Goal: Task Accomplishment & Management: Use online tool/utility

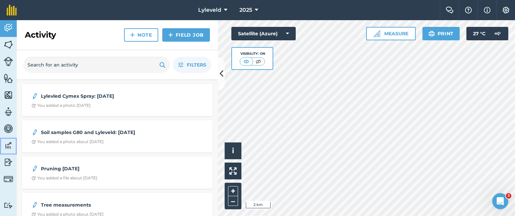
click at [9, 145] on img at bounding box center [8, 145] width 9 height 10
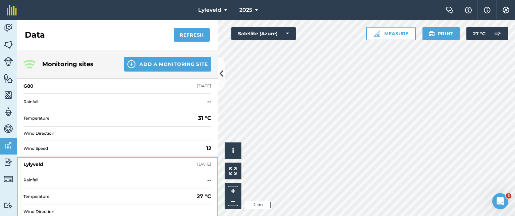
click at [34, 163] on div "Lylyveld" at bounding box center [33, 164] width 20 height 7
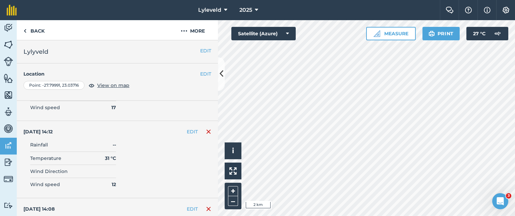
scroll to position [738, 0]
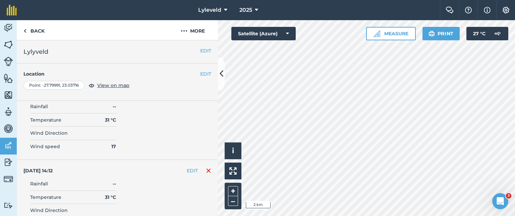
click at [206, 168] on img at bounding box center [208, 170] width 5 height 8
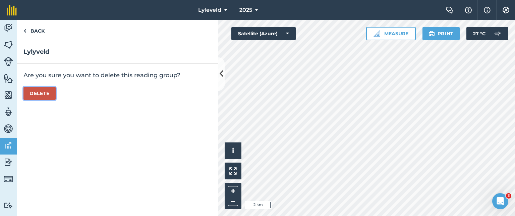
click at [42, 93] on button "Delete" at bounding box center [39, 93] width 32 height 13
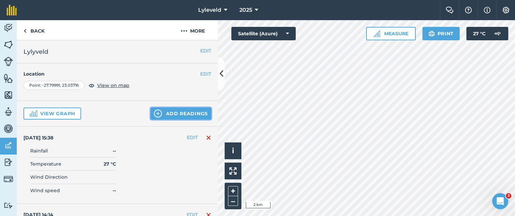
click at [154, 114] on img at bounding box center [158, 113] width 8 height 8
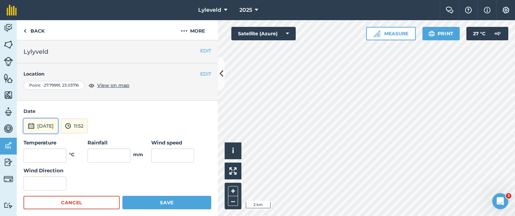
click at [31, 124] on img at bounding box center [31, 126] width 7 height 8
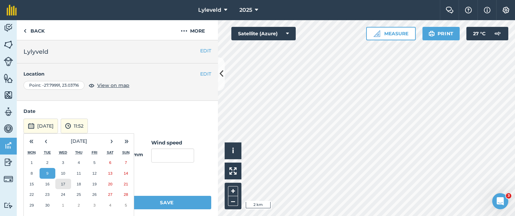
click at [64, 184] on abbr "17" at bounding box center [63, 184] width 4 height 4
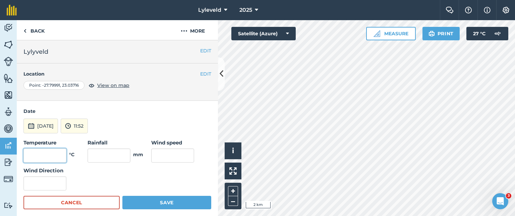
click at [61, 154] on input "text" at bounding box center [44, 155] width 43 height 14
click at [60, 154] on input "text" at bounding box center [44, 155] width 43 height 14
type input "27"
click at [157, 151] on input "text" at bounding box center [172, 155] width 43 height 14
type input "12"
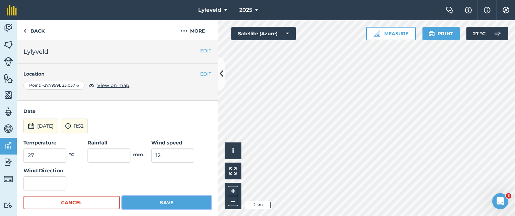
click at [165, 203] on button "Save" at bounding box center [166, 202] width 89 height 13
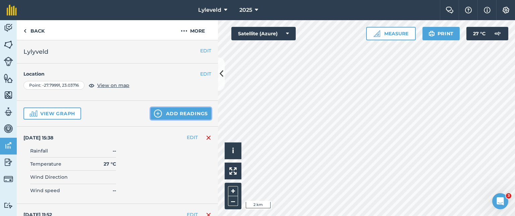
click at [154, 113] on img at bounding box center [158, 113] width 8 height 8
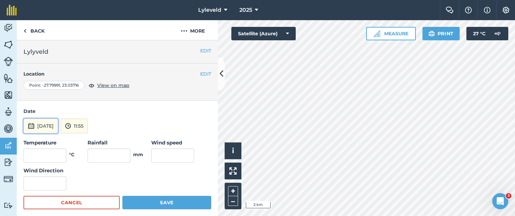
click at [32, 126] on img at bounding box center [31, 126] width 7 height 8
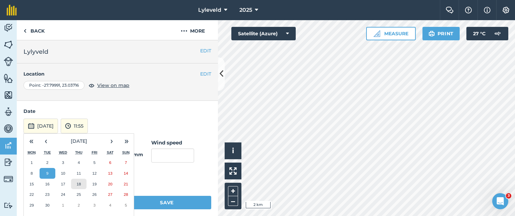
click at [81, 182] on abbr "18" at bounding box center [78, 184] width 4 height 4
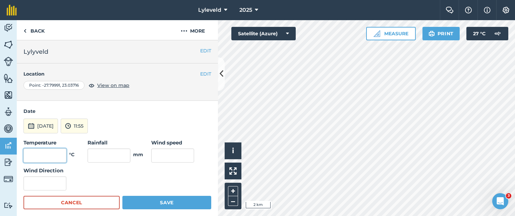
click at [56, 153] on input "text" at bounding box center [44, 155] width 43 height 14
type input "29"
click at [154, 155] on input "text" at bounding box center [172, 155] width 43 height 14
type input "15"
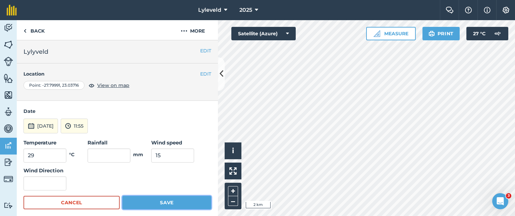
click at [162, 203] on button "Save" at bounding box center [166, 202] width 89 height 13
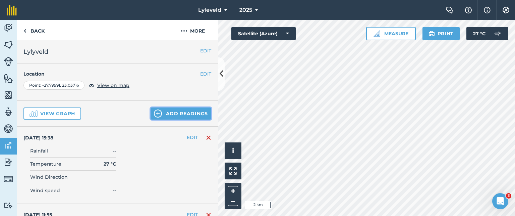
click at [154, 112] on img at bounding box center [158, 113] width 8 height 8
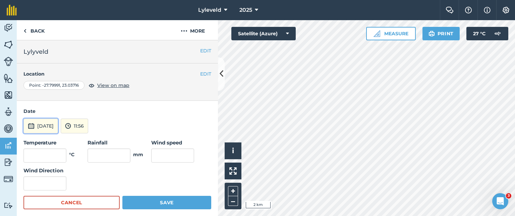
click at [30, 125] on img at bounding box center [31, 126] width 7 height 8
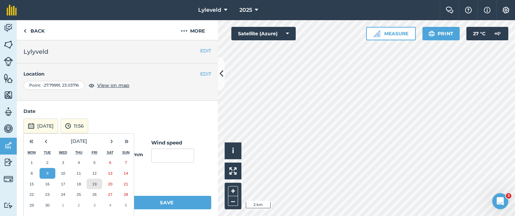
click at [94, 184] on abbr "19" at bounding box center [94, 184] width 4 height 4
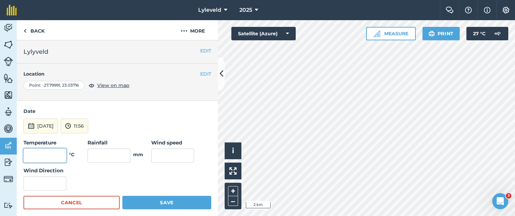
click at [58, 153] on input "text" at bounding box center [44, 155] width 43 height 14
type input "31"
click at [182, 153] on input "text" at bounding box center [172, 155] width 43 height 14
type input "12"
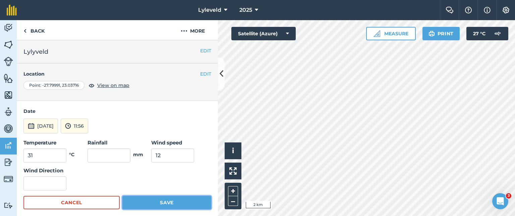
click at [163, 201] on button "Save" at bounding box center [166, 202] width 89 height 13
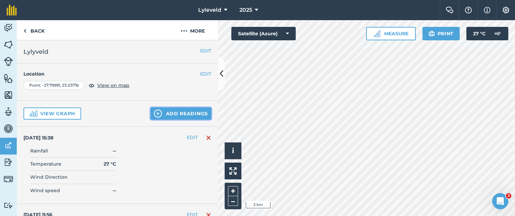
click at [154, 112] on img at bounding box center [158, 113] width 8 height 8
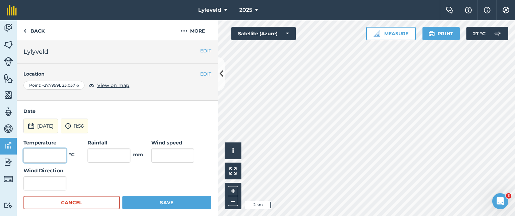
click at [56, 156] on input "text" at bounding box center [44, 155] width 43 height 14
type input "2"
type input "33"
click at [157, 152] on input "text" at bounding box center [172, 155] width 43 height 14
type input "21"
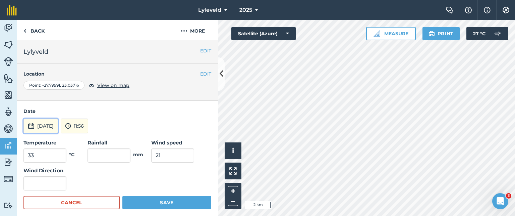
click at [39, 124] on button "[DATE]" at bounding box center [40, 125] width 35 height 15
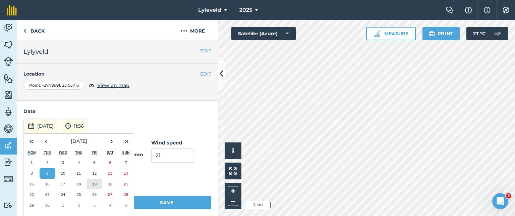
click at [95, 186] on button "19" at bounding box center [95, 183] width 16 height 11
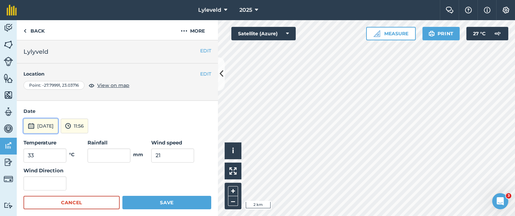
click at [33, 126] on img at bounding box center [31, 126] width 7 height 8
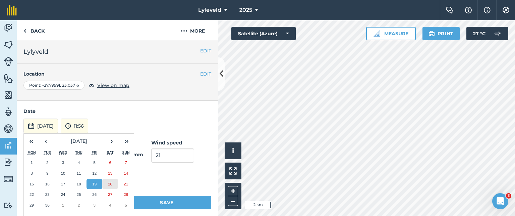
click at [111, 182] on abbr "20" at bounding box center [110, 184] width 4 height 4
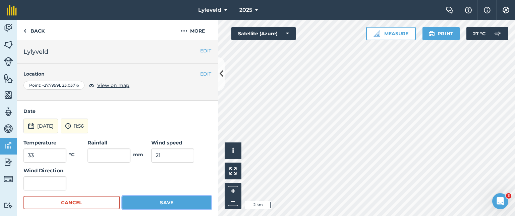
click at [161, 201] on button "Save" at bounding box center [166, 202] width 89 height 13
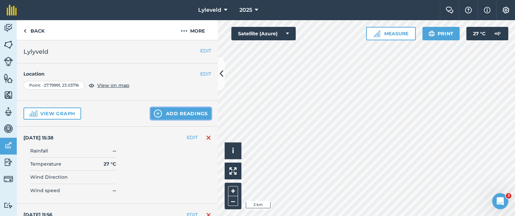
click at [155, 113] on img at bounding box center [158, 113] width 8 height 8
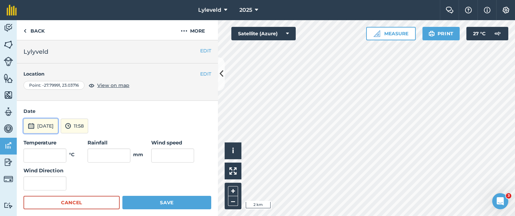
click at [32, 125] on img at bounding box center [31, 126] width 7 height 8
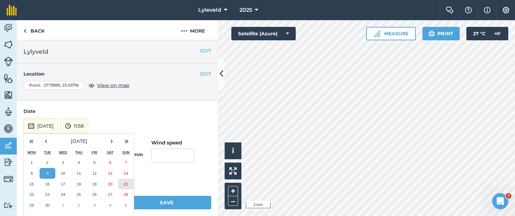
click at [126, 184] on abbr "21" at bounding box center [126, 184] width 4 height 4
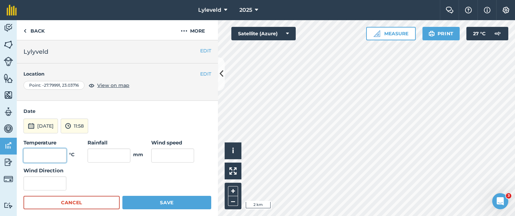
click at [60, 153] on input "text" at bounding box center [44, 155] width 43 height 14
type input "27"
click at [162, 153] on input "text" at bounding box center [172, 155] width 43 height 14
type input "20"
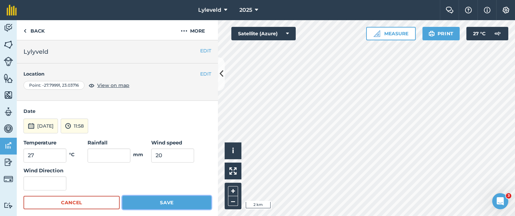
click at [166, 202] on button "Save" at bounding box center [166, 202] width 89 height 13
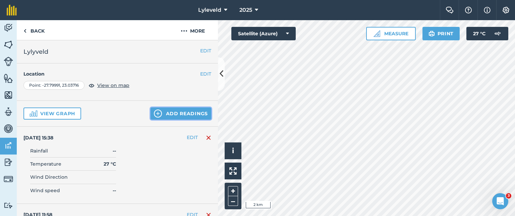
click at [158, 114] on button "Add readings" at bounding box center [181, 113] width 61 height 12
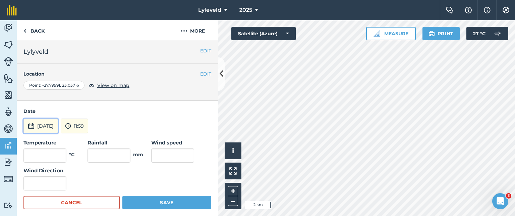
click at [29, 126] on img at bounding box center [31, 126] width 7 height 8
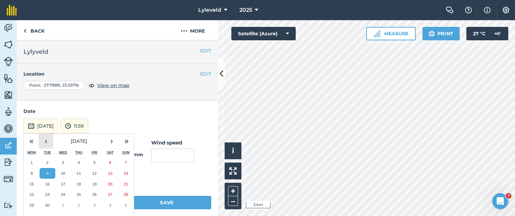
click at [47, 142] on button "‹" at bounding box center [46, 141] width 15 height 15
click at [94, 162] on abbr "1" at bounding box center [95, 162] width 2 height 4
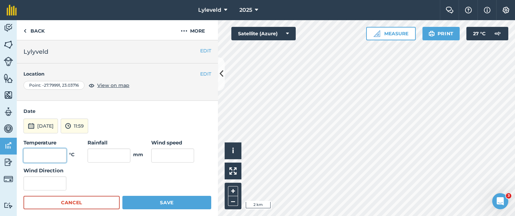
click at [53, 155] on input "text" at bounding box center [44, 155] width 43 height 14
type input "19"
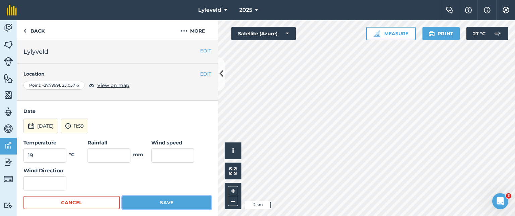
click at [160, 201] on button "Save" at bounding box center [166, 202] width 89 height 13
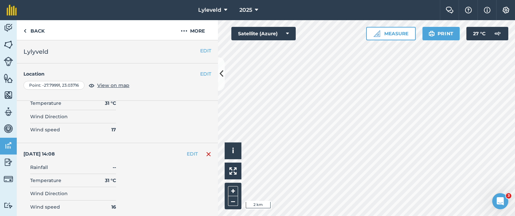
scroll to position [973, 0]
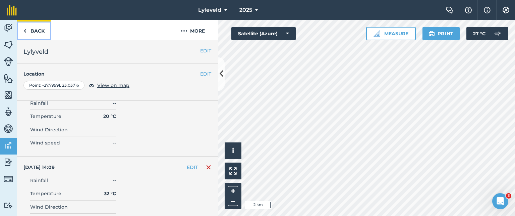
click at [25, 32] on img at bounding box center [24, 31] width 3 height 8
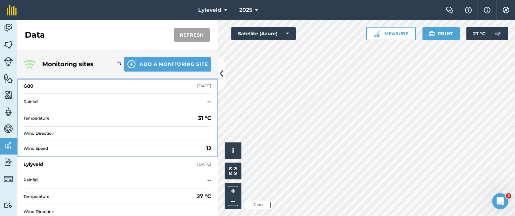
click at [29, 87] on div "G80" at bounding box center [28, 86] width 10 height 7
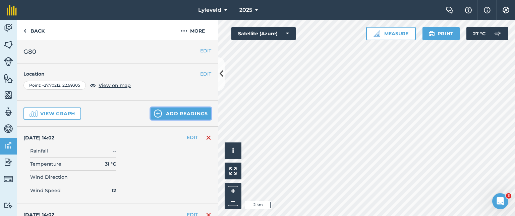
click at [154, 114] on img at bounding box center [158, 113] width 8 height 8
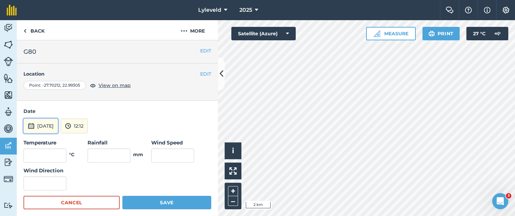
click at [32, 126] on img at bounding box center [31, 126] width 7 height 8
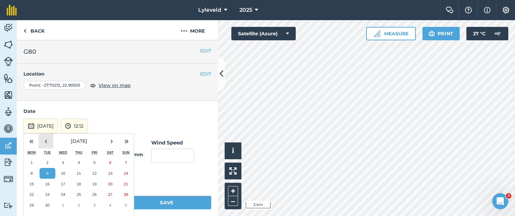
click at [46, 142] on button "‹" at bounding box center [46, 141] width 15 height 15
click at [94, 160] on abbr "1" at bounding box center [95, 162] width 2 height 4
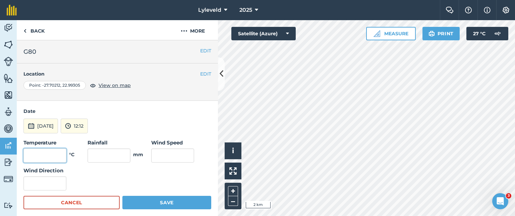
click at [55, 153] on input "text" at bounding box center [44, 155] width 43 height 14
click at [58, 155] on input "text" at bounding box center [44, 155] width 43 height 14
type input "19"
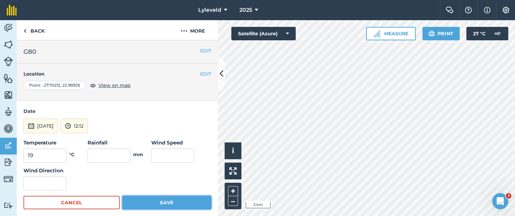
click at [165, 201] on button "Save" at bounding box center [166, 202] width 89 height 13
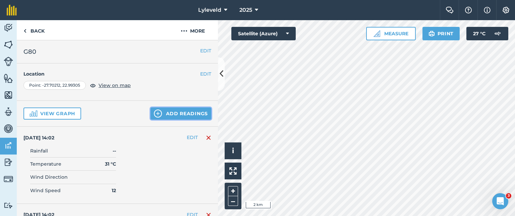
click at [154, 113] on img at bounding box center [158, 113] width 8 height 8
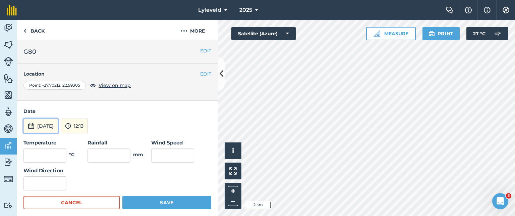
click at [32, 127] on img at bounding box center [31, 126] width 7 height 8
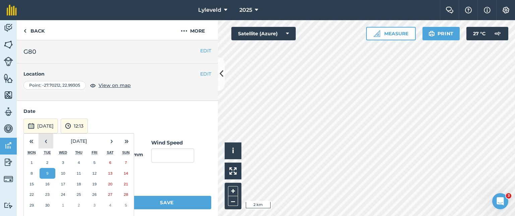
click at [47, 143] on button "‹" at bounding box center [46, 141] width 15 height 15
click at [110, 161] on abbr "2" at bounding box center [110, 162] width 2 height 4
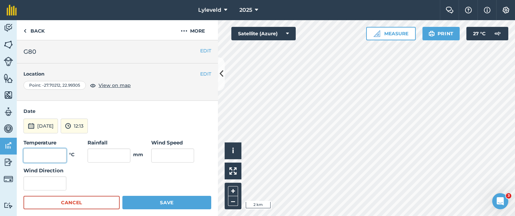
click at [55, 154] on input "text" at bounding box center [44, 155] width 43 height 14
type input "24"
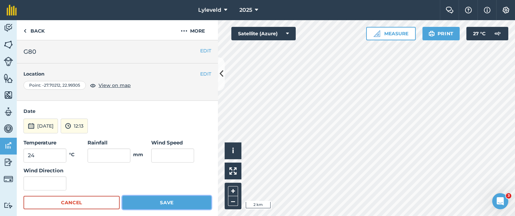
click at [161, 201] on button "Save" at bounding box center [166, 202] width 89 height 13
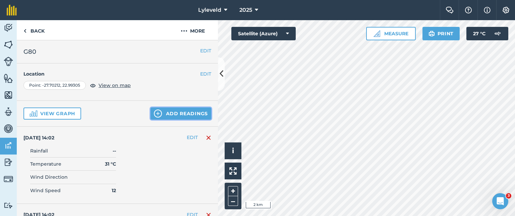
click at [154, 112] on img at bounding box center [158, 113] width 8 height 8
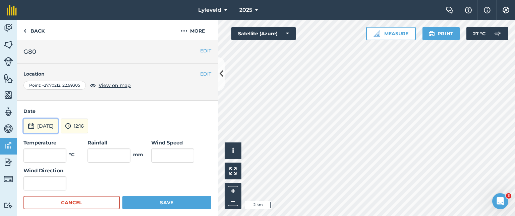
click at [32, 126] on img at bounding box center [31, 126] width 7 height 8
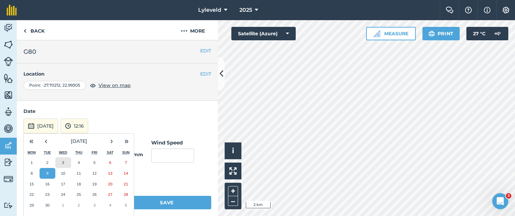
click at [63, 158] on button "3" at bounding box center [63, 162] width 16 height 11
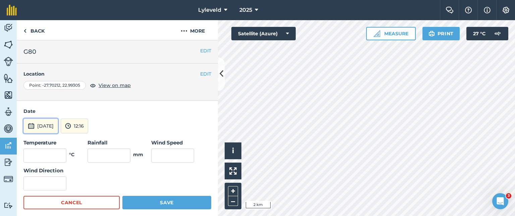
click at [31, 124] on img at bounding box center [31, 126] width 7 height 8
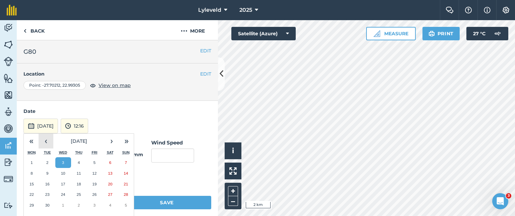
click at [45, 142] on button "‹" at bounding box center [46, 141] width 15 height 15
click at [125, 160] on abbr "3" at bounding box center [126, 162] width 2 height 4
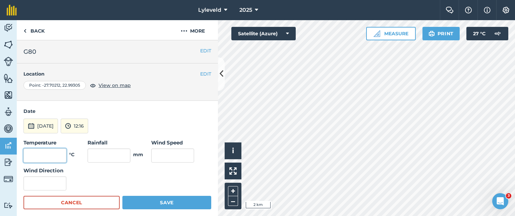
click at [57, 154] on input "text" at bounding box center [44, 155] width 43 height 14
type input "23"
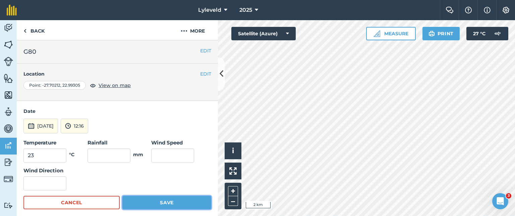
click at [156, 201] on button "Save" at bounding box center [166, 202] width 89 height 13
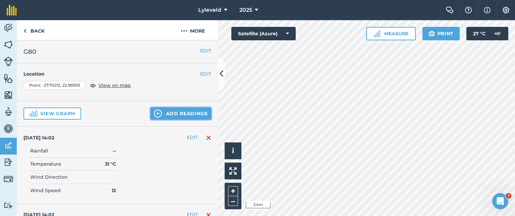
click at [154, 111] on img at bounding box center [158, 113] width 8 height 8
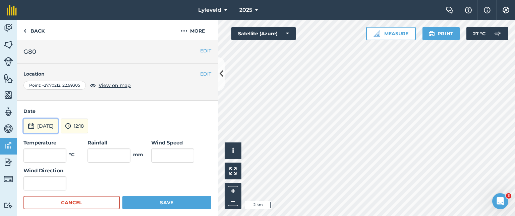
click at [30, 126] on img at bounding box center [31, 126] width 7 height 8
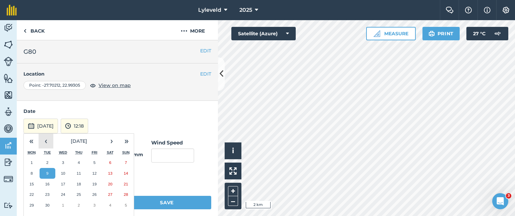
click at [46, 139] on button "‹" at bounding box center [46, 141] width 15 height 15
click at [34, 172] on button "4" at bounding box center [32, 173] width 16 height 11
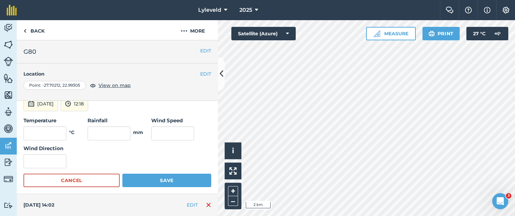
scroll to position [34, 0]
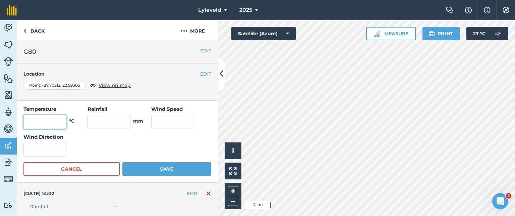
click at [57, 120] on input "text" at bounding box center [44, 122] width 43 height 14
type input "24"
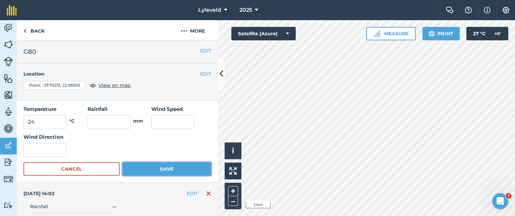
click at [165, 167] on button "Save" at bounding box center [166, 168] width 89 height 13
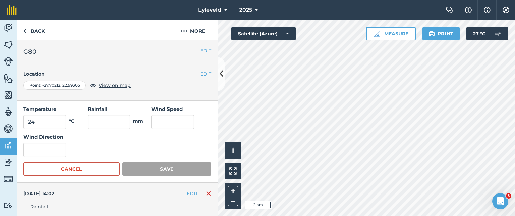
click at [134, 145] on div "Temperature 24 °C Rainfall mm Wind Speed Wind Direction" at bounding box center [117, 131] width 188 height 52
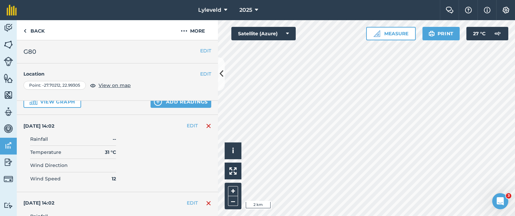
scroll to position [0, 0]
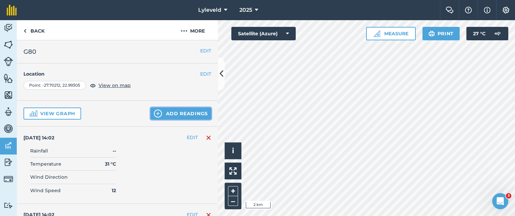
click at [165, 113] on button "Add readings" at bounding box center [181, 113] width 61 height 12
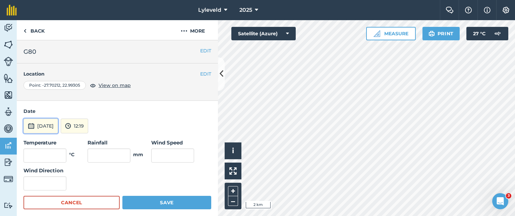
click at [33, 126] on img at bounding box center [31, 126] width 7 height 8
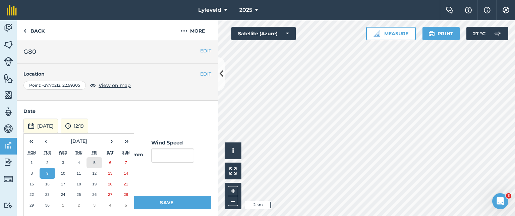
click at [93, 165] on button "5" at bounding box center [95, 162] width 16 height 11
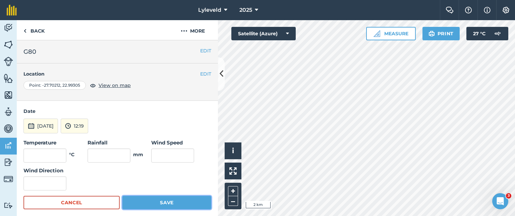
click at [150, 202] on button "Save" at bounding box center [166, 202] width 89 height 13
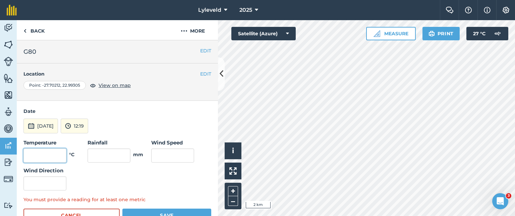
click at [52, 153] on input "text" at bounding box center [44, 155] width 43 height 14
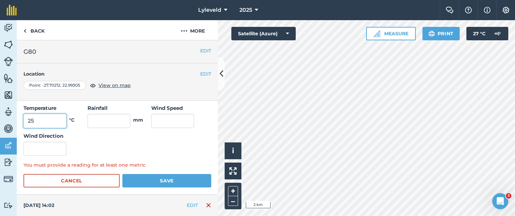
scroll to position [67, 0]
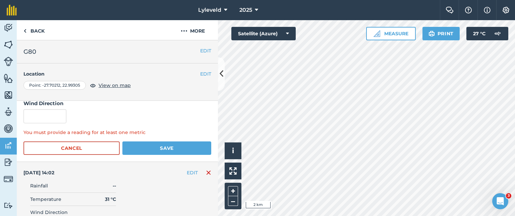
type input "25"
click at [157, 147] on button "Save" at bounding box center [166, 147] width 89 height 13
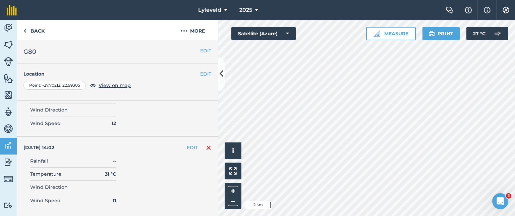
scroll to position [0, 0]
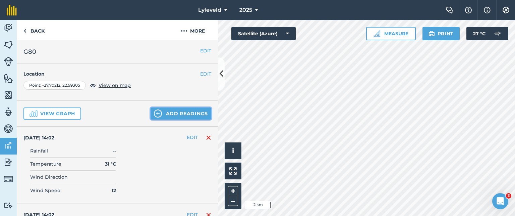
click at [156, 112] on img at bounding box center [158, 113] width 8 height 8
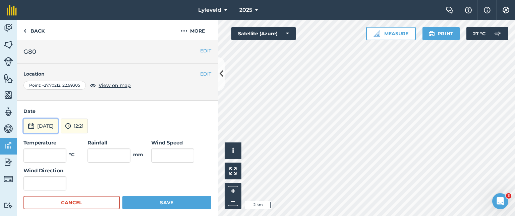
click at [31, 125] on img at bounding box center [31, 126] width 7 height 8
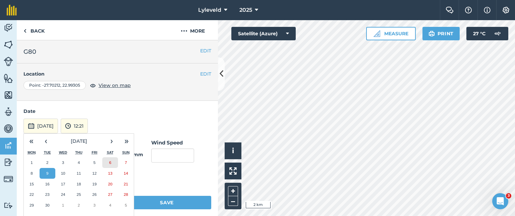
click at [111, 162] on abbr "6" at bounding box center [110, 162] width 2 height 4
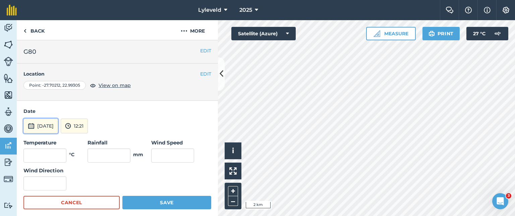
click at [31, 123] on img at bounding box center [31, 126] width 7 height 8
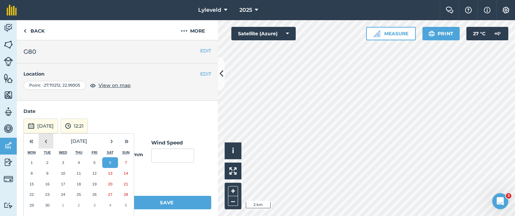
click at [47, 141] on button "‹" at bounding box center [46, 141] width 15 height 15
click at [50, 173] on button "5" at bounding box center [48, 173] width 16 height 11
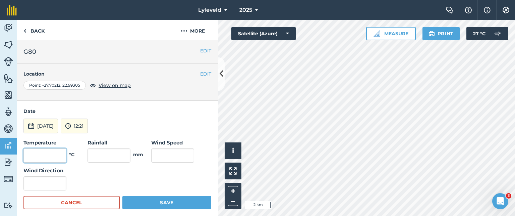
click at [57, 155] on input "text" at bounding box center [44, 155] width 43 height 14
type input "25"
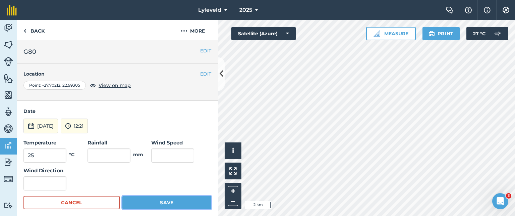
click at [157, 198] on button "Save" at bounding box center [166, 202] width 89 height 13
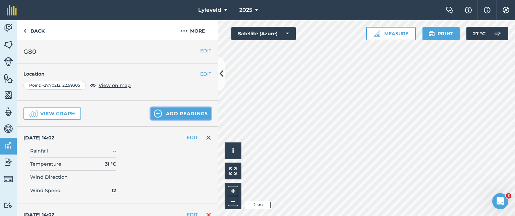
click at [154, 111] on img at bounding box center [158, 113] width 8 height 8
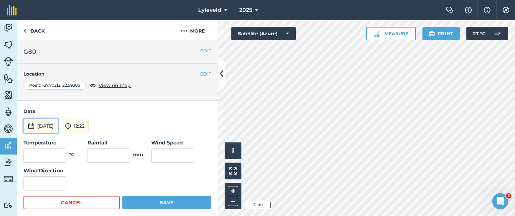
click at [30, 126] on img at bounding box center [31, 126] width 7 height 8
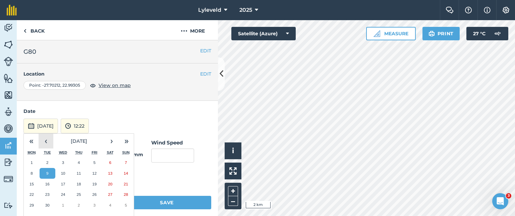
click at [44, 142] on button "‹" at bounding box center [46, 141] width 15 height 15
click at [63, 171] on abbr "6" at bounding box center [63, 173] width 2 height 4
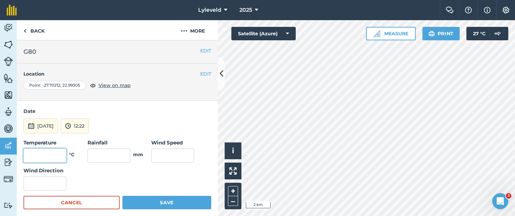
click at [44, 155] on input "text" at bounding box center [44, 155] width 43 height 14
type input "16"
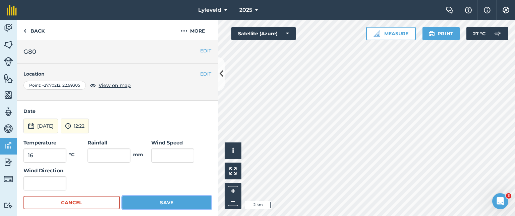
click at [158, 200] on button "Save" at bounding box center [166, 202] width 89 height 13
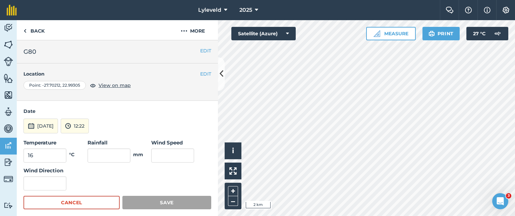
click at [113, 169] on div "Temperature 16 °C Rainfall mm Wind Speed Wind Direction" at bounding box center [117, 165] width 188 height 52
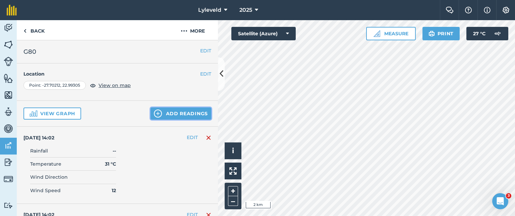
click at [154, 113] on img at bounding box center [158, 113] width 8 height 8
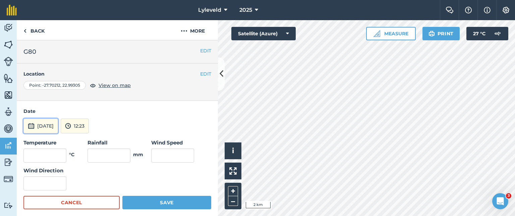
click at [33, 125] on img at bounding box center [31, 126] width 7 height 8
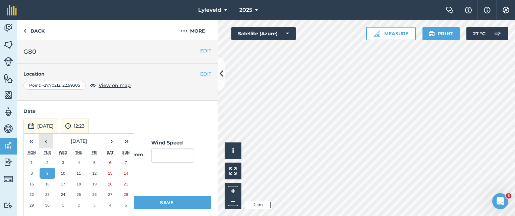
click at [47, 141] on button "‹" at bounding box center [46, 141] width 15 height 15
click at [79, 171] on abbr "7" at bounding box center [79, 173] width 2 height 4
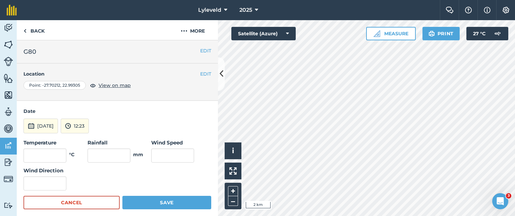
drag, startPoint x: 111, startPoint y: 136, endPoint x: 103, endPoint y: 138, distance: 8.1
click at [111, 136] on form "Date [DATE] 12:23 Temperature °C Rainfall mm Wind Speed Wind Direction Cancel S…" at bounding box center [117, 157] width 188 height 101
click at [52, 153] on input "text" at bounding box center [44, 155] width 43 height 14
click at [43, 152] on input "text" at bounding box center [44, 155] width 43 height 14
type input "17"
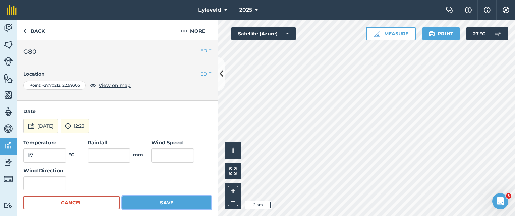
click at [160, 202] on button "Save" at bounding box center [166, 202] width 89 height 13
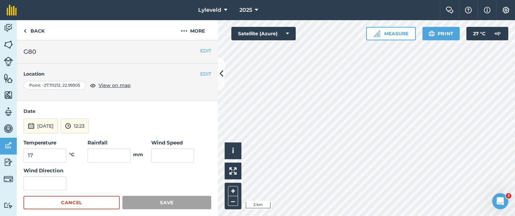
click at [141, 182] on div "Temperature 17 °C Rainfall mm Wind Speed Wind Direction" at bounding box center [117, 165] width 188 height 52
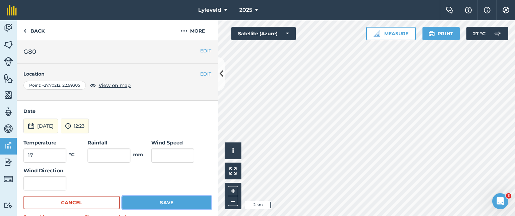
click at [160, 200] on button "Save" at bounding box center [166, 202] width 89 height 13
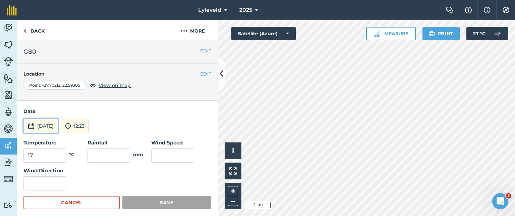
click at [32, 126] on img at bounding box center [31, 126] width 7 height 8
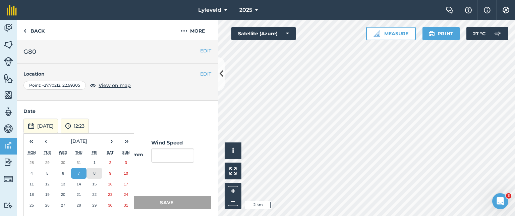
click at [95, 172] on abbr "8" at bounding box center [95, 173] width 2 height 4
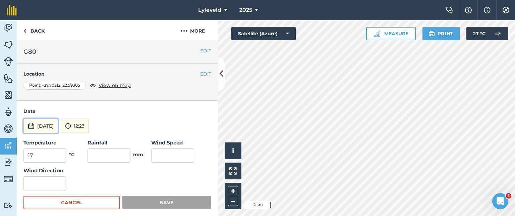
click at [34, 123] on img at bounding box center [31, 126] width 7 height 8
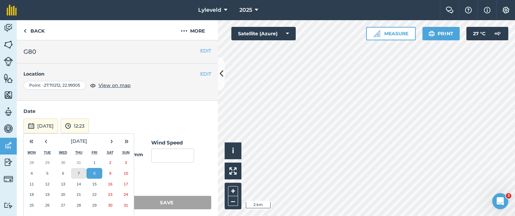
click at [79, 173] on abbr "7" at bounding box center [79, 173] width 2 height 4
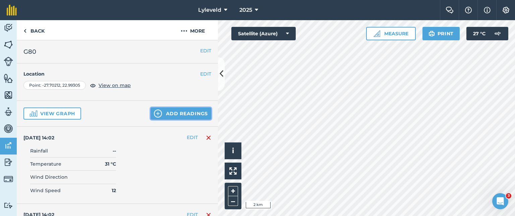
click at [154, 113] on img at bounding box center [158, 113] width 8 height 8
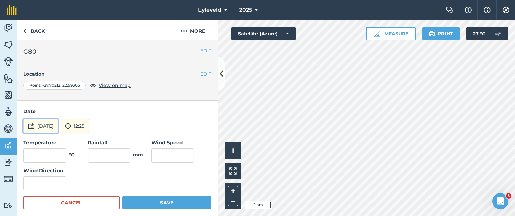
click at [31, 124] on img at bounding box center [31, 126] width 7 height 8
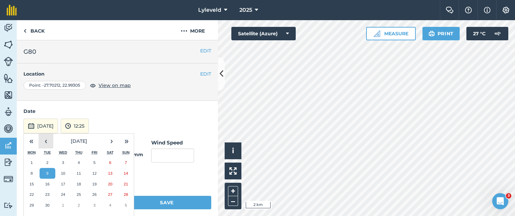
click at [45, 138] on button "‹" at bounding box center [46, 141] width 15 height 15
click at [94, 172] on abbr "8" at bounding box center [95, 173] width 2 height 4
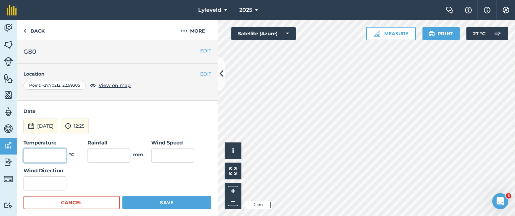
click at [57, 154] on input "text" at bounding box center [44, 155] width 43 height 14
type input "22"
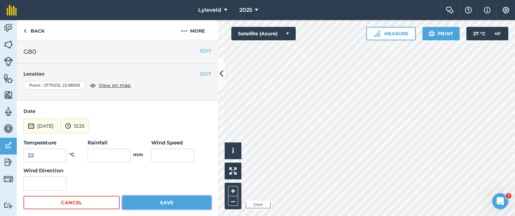
click at [167, 202] on button "Save" at bounding box center [166, 202] width 89 height 13
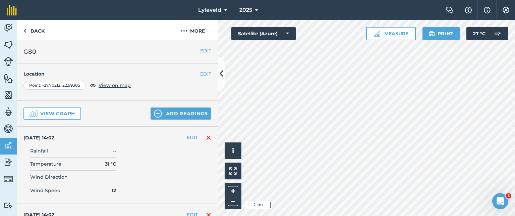
click at [154, 113] on img at bounding box center [158, 113] width 8 height 8
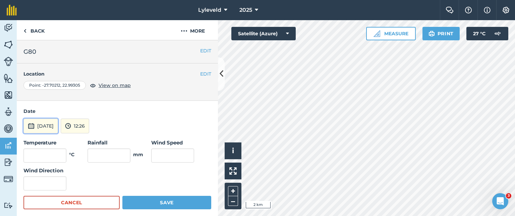
click at [31, 125] on img at bounding box center [31, 126] width 7 height 8
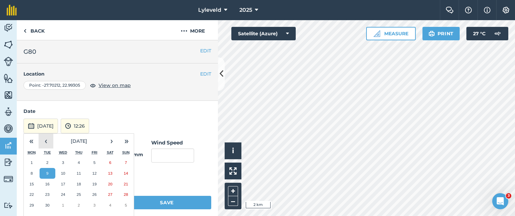
click at [46, 141] on button "‹" at bounding box center [46, 141] width 15 height 15
click at [112, 171] on button "9" at bounding box center [110, 173] width 16 height 11
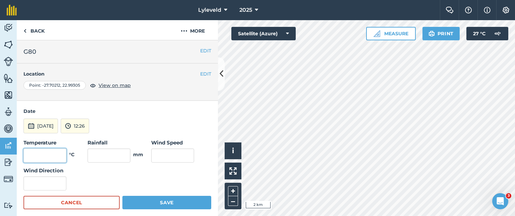
click at [55, 153] on input "text" at bounding box center [44, 155] width 43 height 14
type input "23"
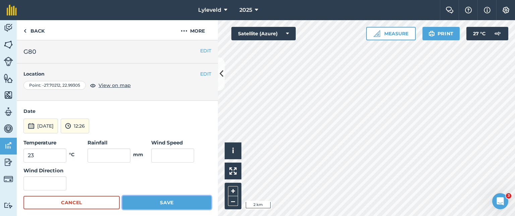
click at [164, 201] on button "Save" at bounding box center [166, 202] width 89 height 13
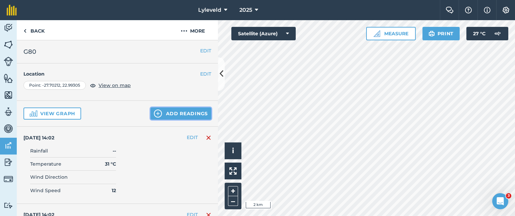
click at [154, 111] on img at bounding box center [158, 113] width 8 height 8
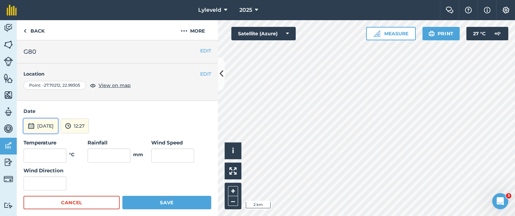
click at [32, 125] on img at bounding box center [31, 126] width 7 height 8
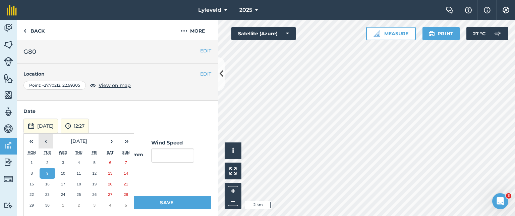
click at [46, 141] on button "‹" at bounding box center [46, 141] width 15 height 15
click at [125, 173] on abbr "10" at bounding box center [126, 173] width 4 height 4
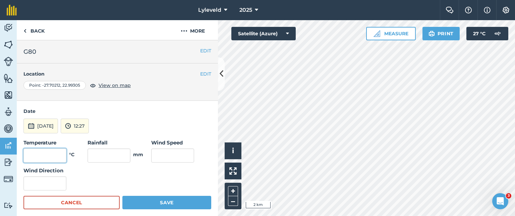
click at [52, 155] on input "text" at bounding box center [44, 155] width 43 height 14
type input "20"
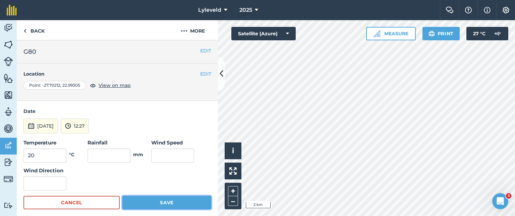
click at [157, 201] on button "Save" at bounding box center [166, 202] width 89 height 13
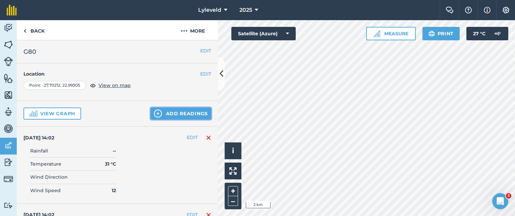
click at [154, 111] on img at bounding box center [158, 113] width 8 height 8
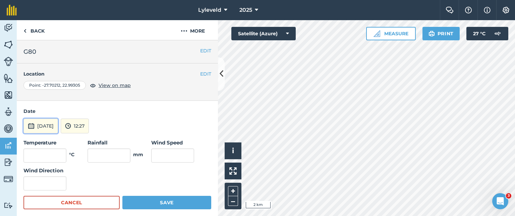
click at [32, 126] on img at bounding box center [31, 126] width 7 height 8
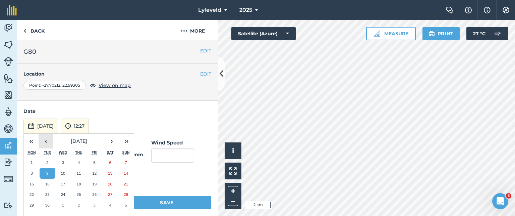
click at [49, 140] on button "‹" at bounding box center [46, 141] width 15 height 15
click at [31, 182] on abbr "11" at bounding box center [32, 184] width 4 height 4
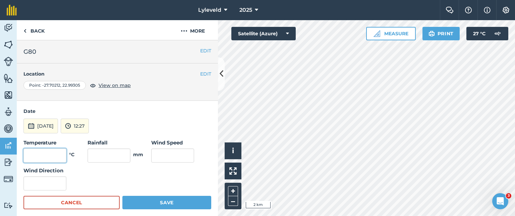
click at [53, 155] on input "text" at bounding box center [44, 155] width 43 height 14
type input "26"
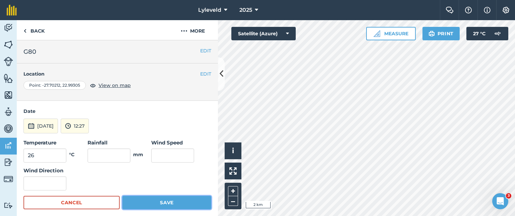
click at [158, 203] on button "Save" at bounding box center [166, 202] width 89 height 13
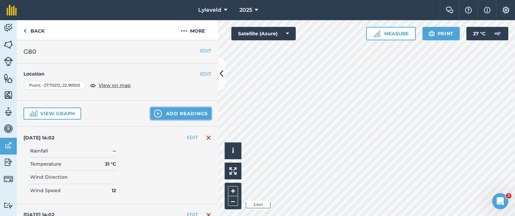
click at [156, 111] on img at bounding box center [158, 113] width 8 height 8
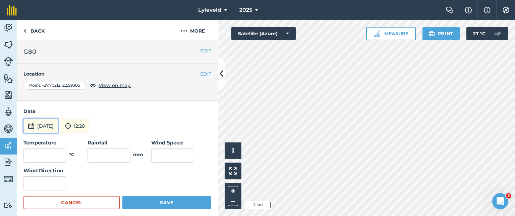
click at [31, 125] on img at bounding box center [31, 126] width 7 height 8
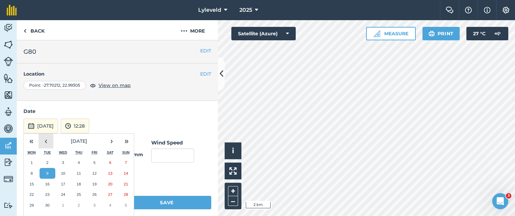
click at [46, 140] on button "‹" at bounding box center [46, 141] width 15 height 15
click at [50, 182] on button "12" at bounding box center [48, 183] width 16 height 11
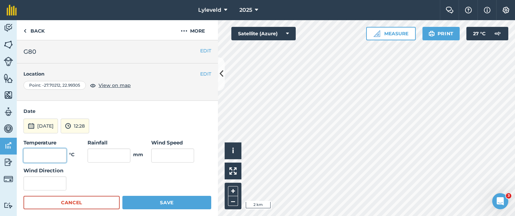
click at [56, 153] on input "text" at bounding box center [44, 155] width 43 height 14
type input "27"
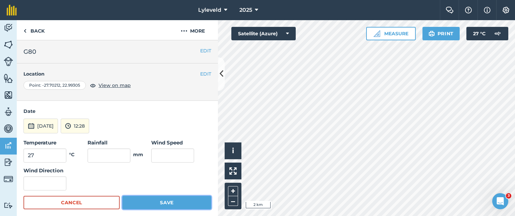
click at [157, 202] on button "Save" at bounding box center [166, 202] width 89 height 13
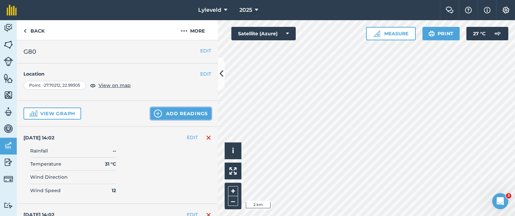
click at [157, 112] on img at bounding box center [158, 113] width 8 height 8
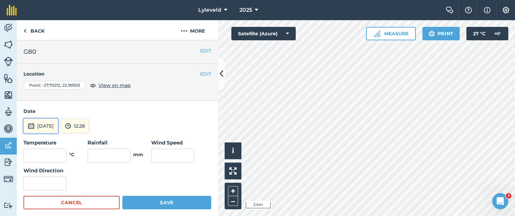
click at [31, 126] on img at bounding box center [31, 126] width 7 height 8
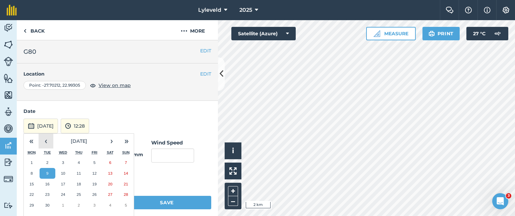
click at [46, 142] on button "‹" at bounding box center [46, 141] width 15 height 15
click at [63, 183] on abbr "13" at bounding box center [63, 184] width 4 height 4
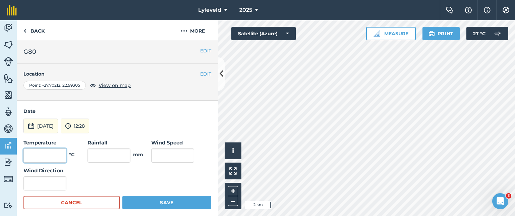
click at [52, 158] on input "text" at bounding box center [44, 155] width 43 height 14
type input "26"
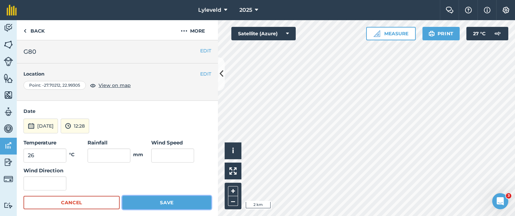
click at [157, 201] on button "Save" at bounding box center [166, 202] width 89 height 13
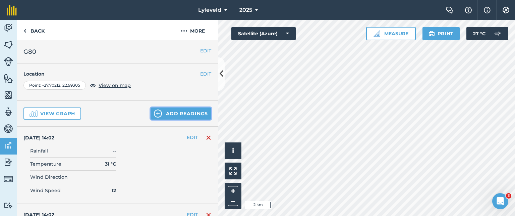
click at [170, 114] on button "Add readings" at bounding box center [181, 113] width 61 height 12
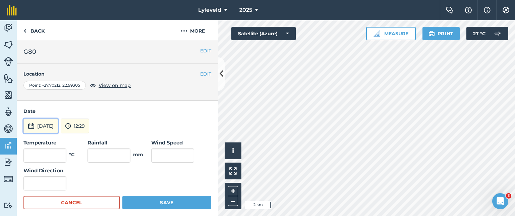
click at [33, 124] on img at bounding box center [31, 126] width 7 height 8
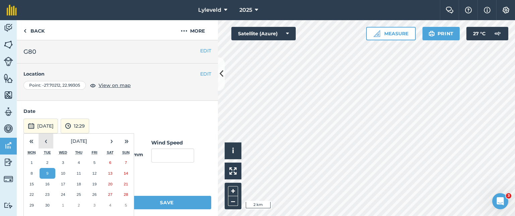
click at [44, 141] on button "‹" at bounding box center [46, 141] width 15 height 15
click at [82, 184] on button "14" at bounding box center [79, 183] width 16 height 11
